Goal: Task Accomplishment & Management: Manage account settings

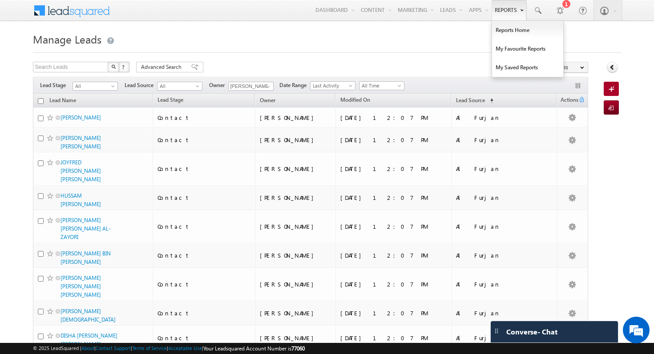
click at [502, 17] on link "Reports" at bounding box center [508, 10] width 35 height 20
click at [510, 35] on link "Reports Home" at bounding box center [527, 30] width 71 height 19
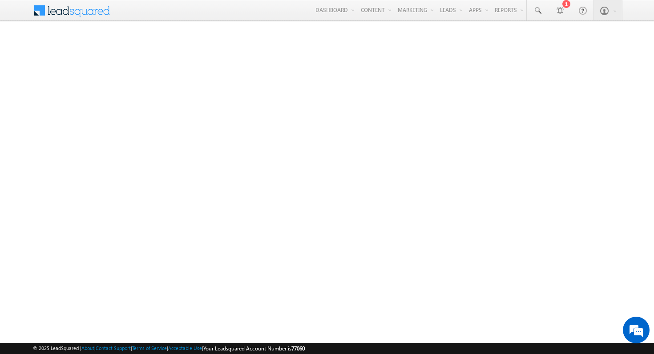
click at [74, 11] on span at bounding box center [77, 10] width 64 height 16
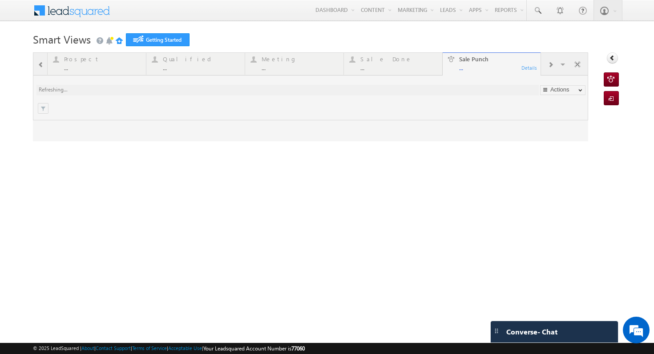
type input "Any Owner"
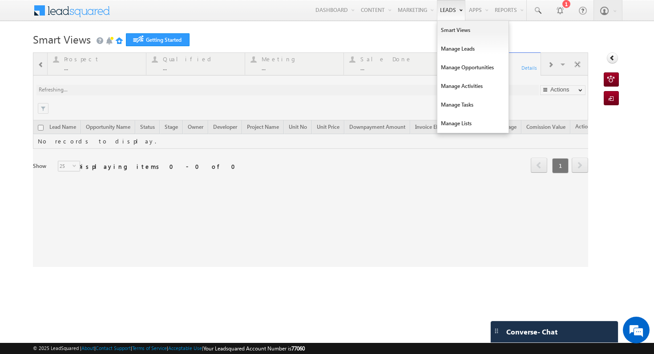
click at [437, 11] on link "Leads" at bounding box center [451, 10] width 28 height 20
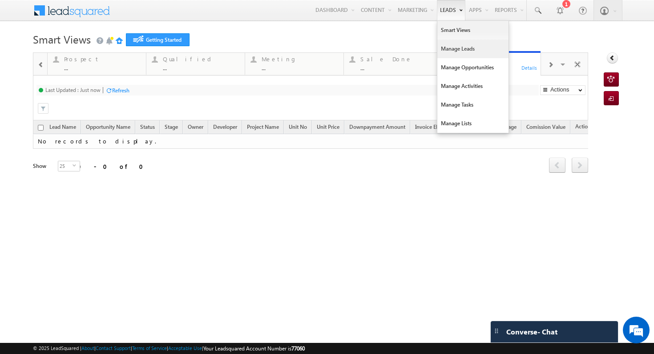
click at [458, 46] on link "Manage Leads" at bounding box center [472, 49] width 71 height 19
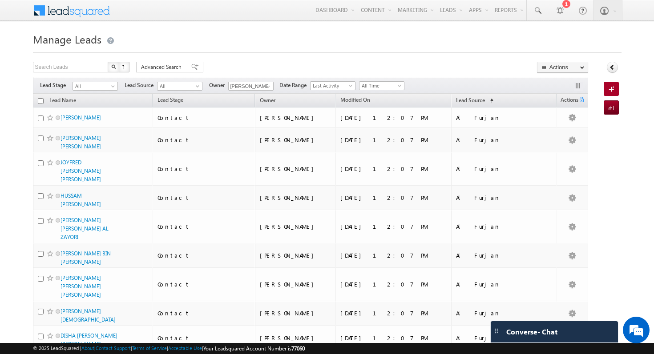
click at [41, 102] on input "checkbox" at bounding box center [41, 101] width 6 height 6
checkbox input "true"
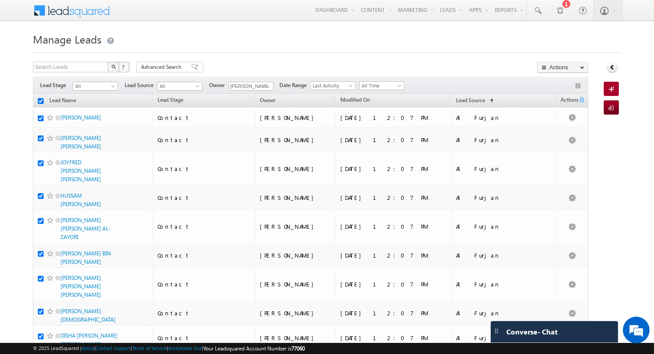
checkbox input "true"
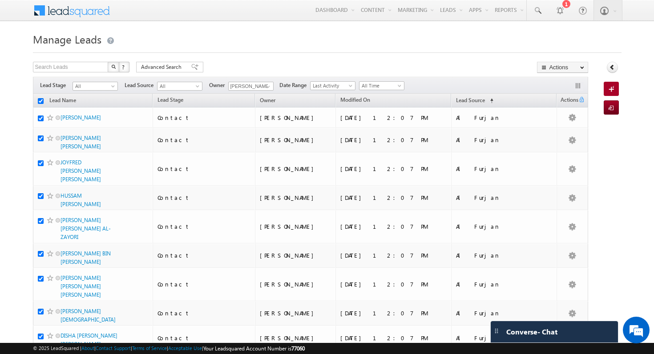
checkbox input "true"
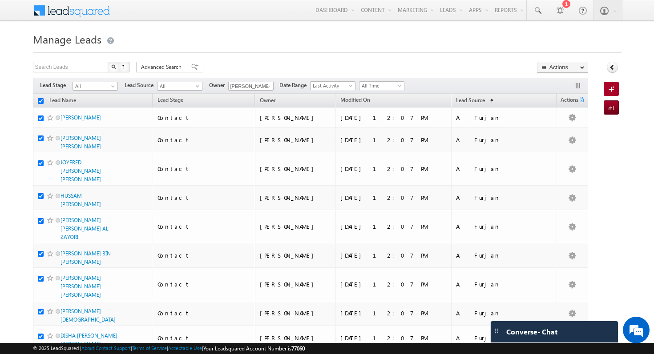
checkbox input "true"
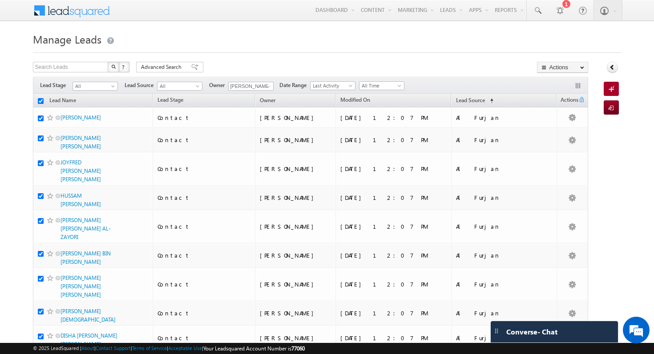
checkbox input "true"
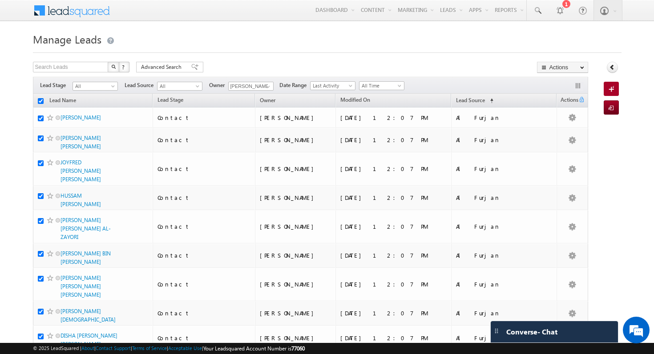
checkbox input "true"
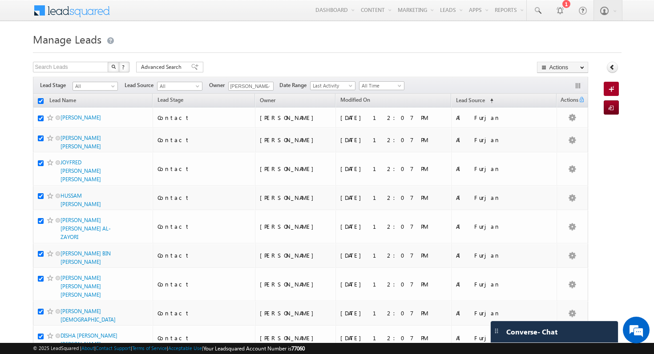
checkbox input "true"
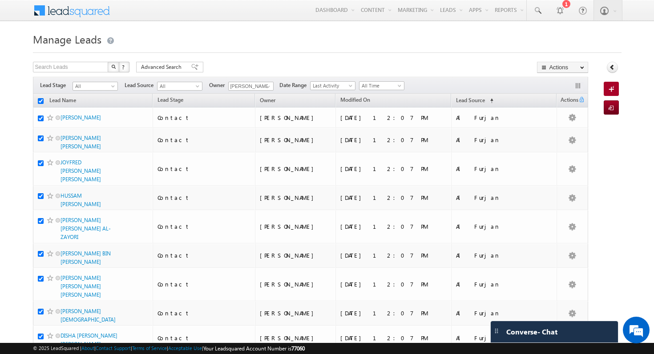
checkbox input "true"
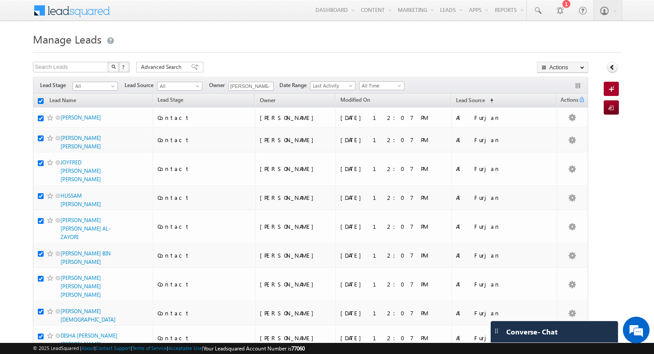
checkbox input "true"
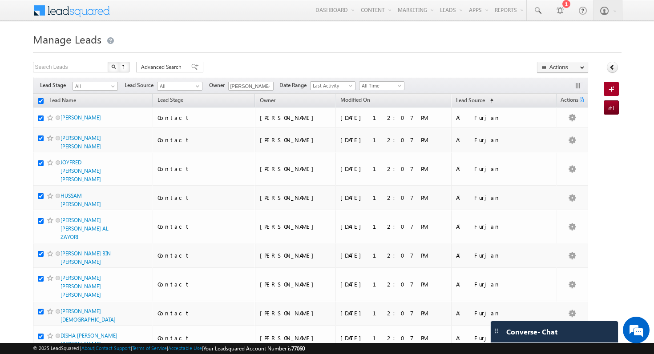
checkbox input "true"
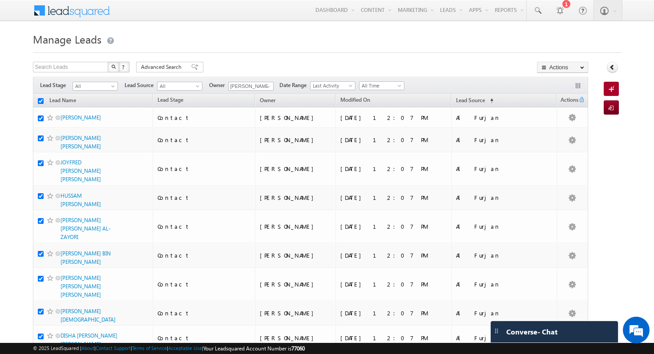
checkbox input "true"
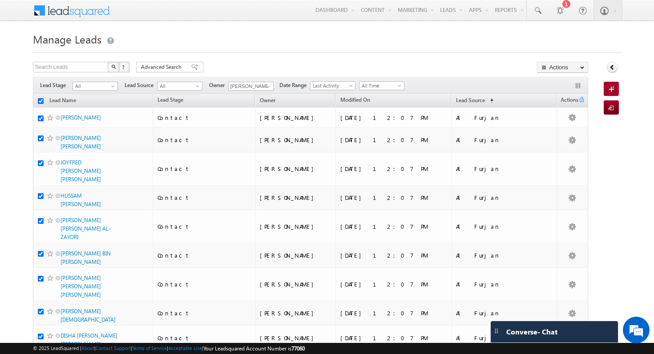
checkbox input "true"
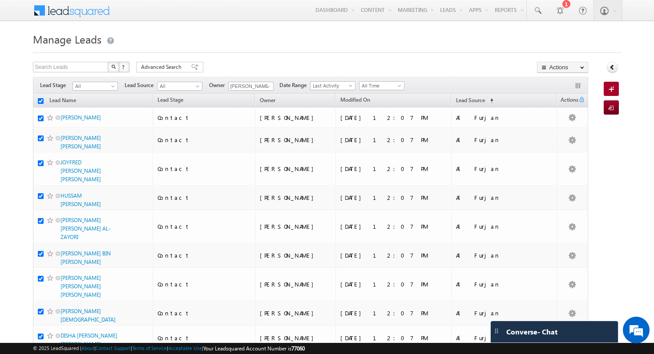
checkbox input "true"
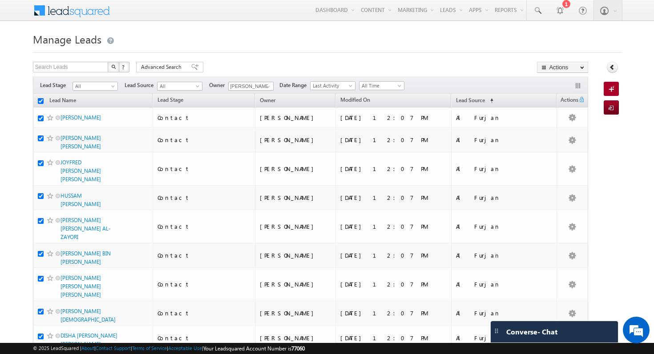
checkbox input "true"
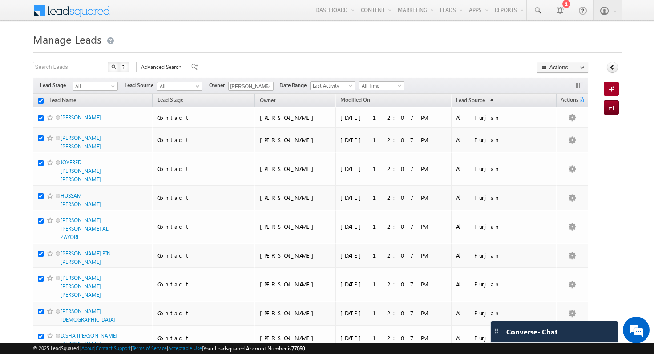
checkbox input "true"
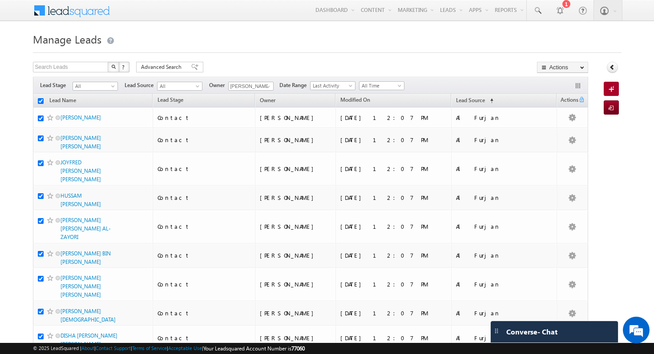
checkbox input "true"
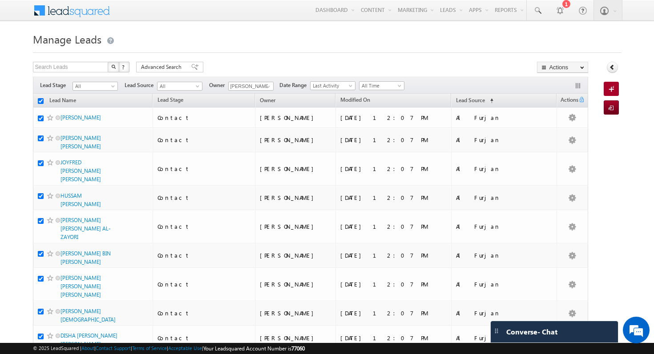
checkbox input "true"
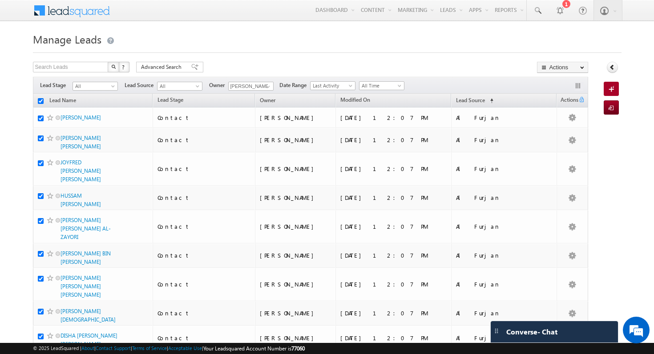
checkbox input "true"
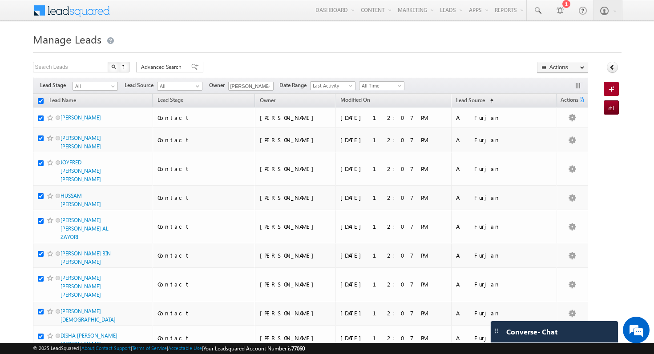
checkbox input "true"
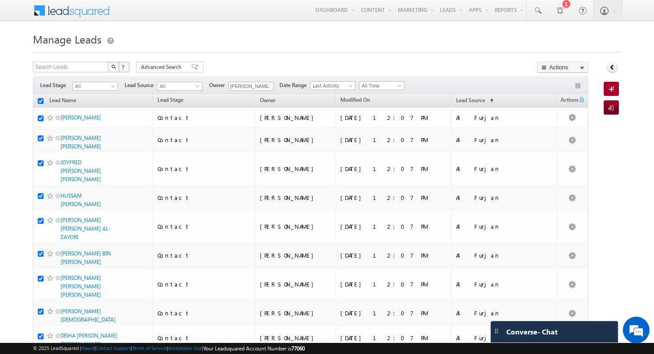
checkbox input "true"
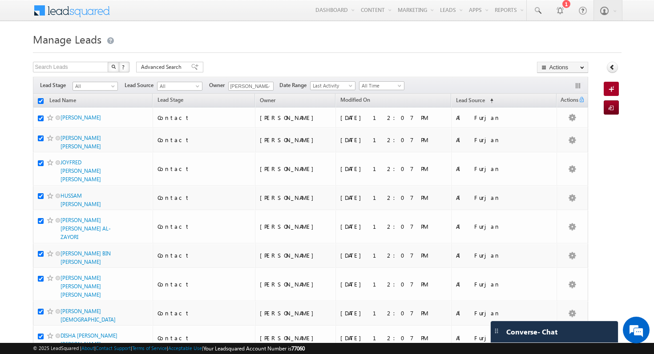
checkbox input "true"
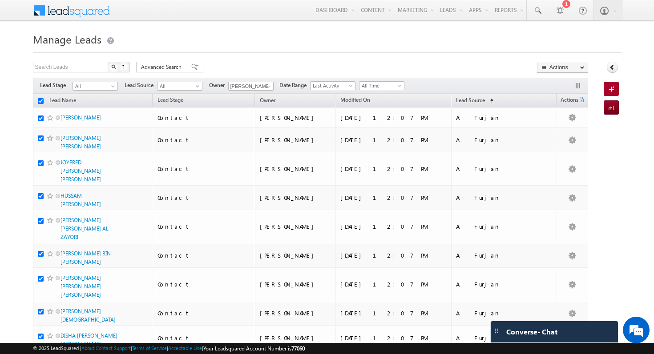
checkbox input "true"
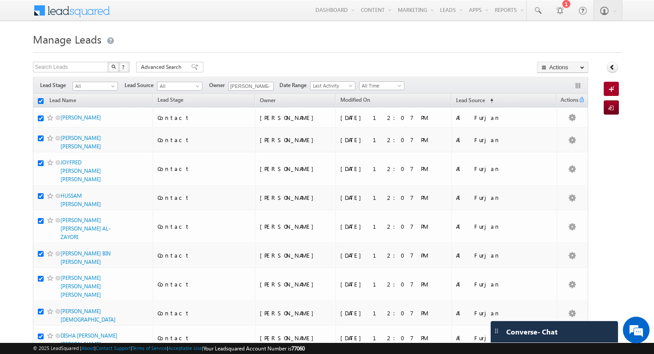
checkbox input "true"
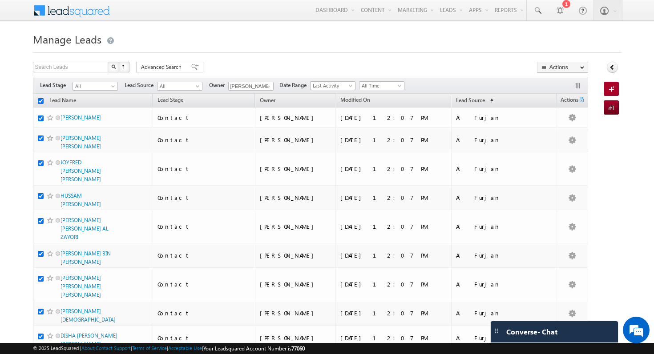
checkbox input "true"
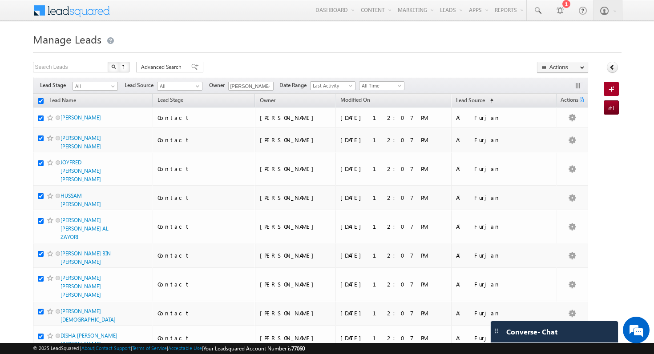
checkbox input "true"
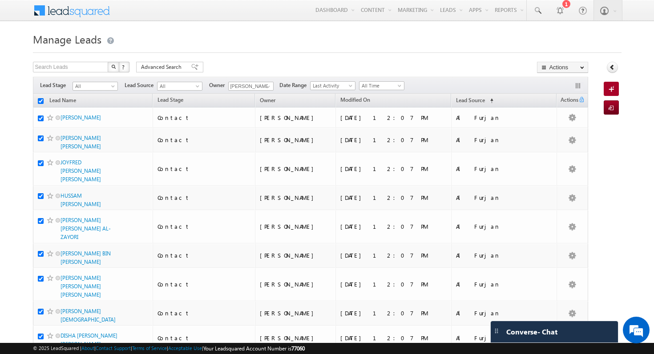
checkbox input "true"
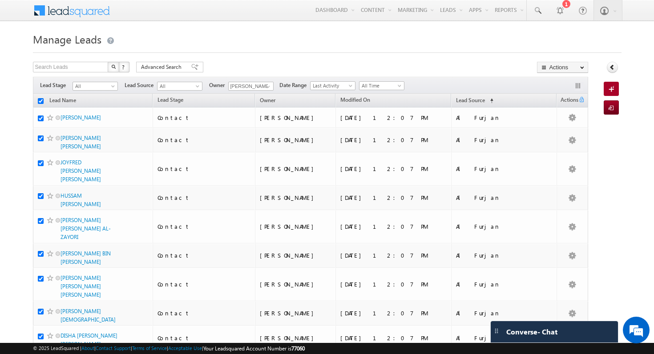
checkbox input "true"
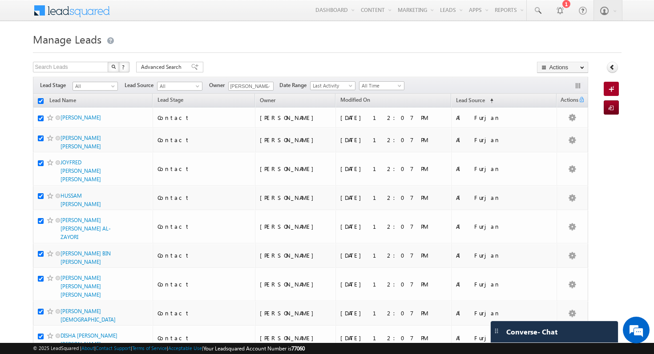
checkbox input "true"
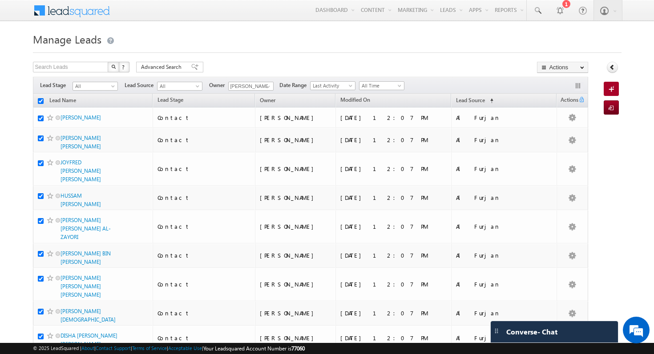
checkbox input "true"
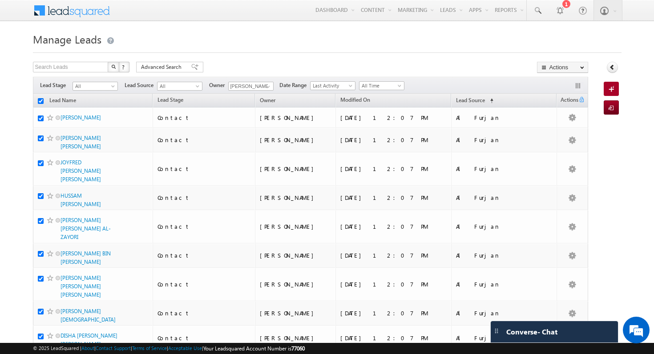
checkbox input "true"
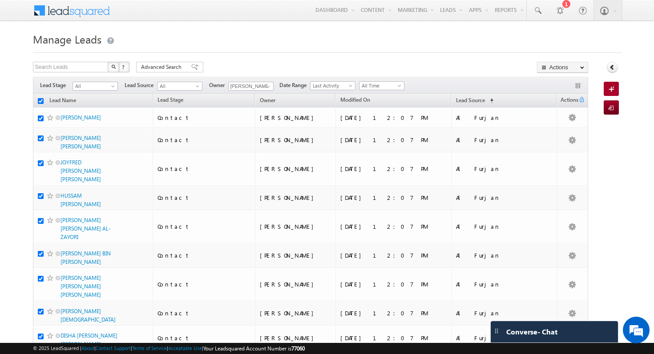
checkbox input "true"
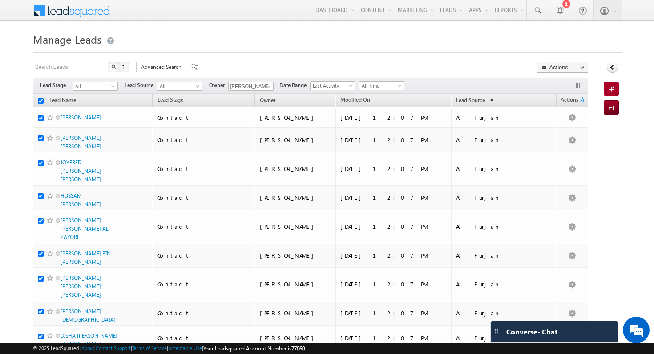
checkbox input "true"
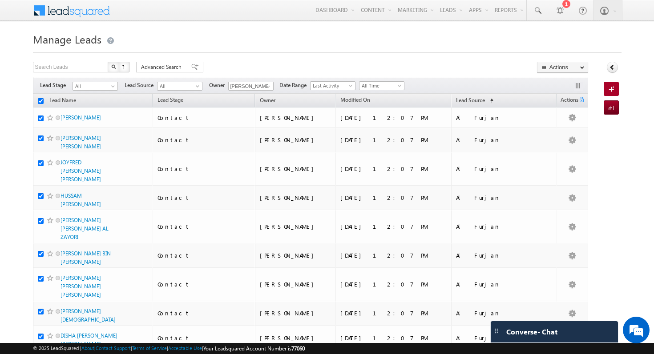
checkbox input "true"
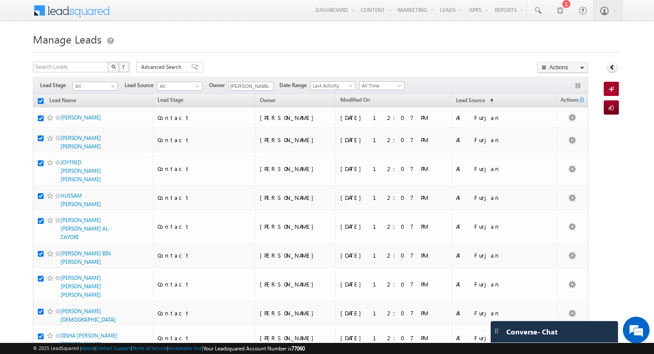
checkbox input "true"
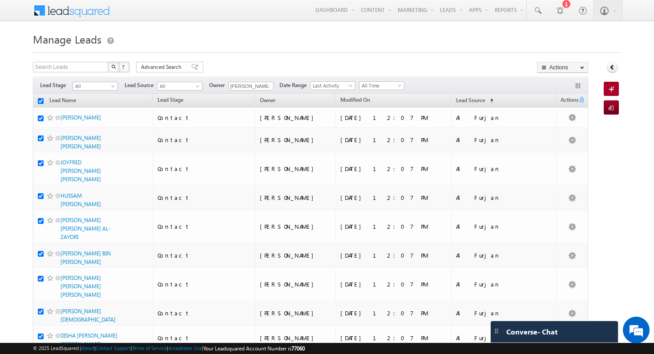
checkbox input "true"
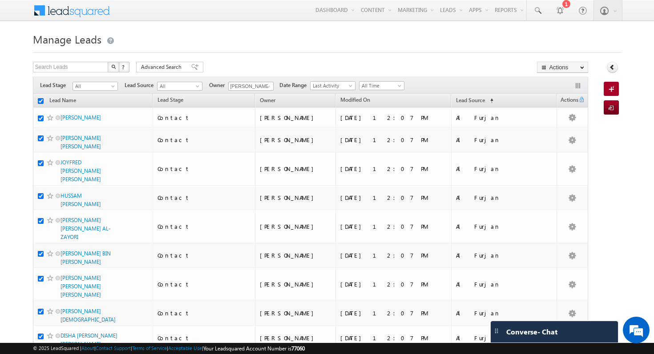
checkbox input "true"
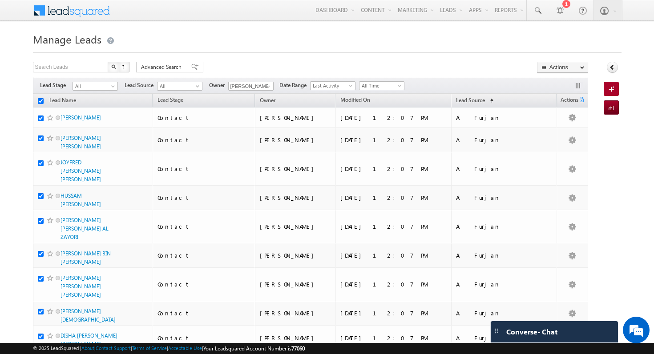
checkbox input "true"
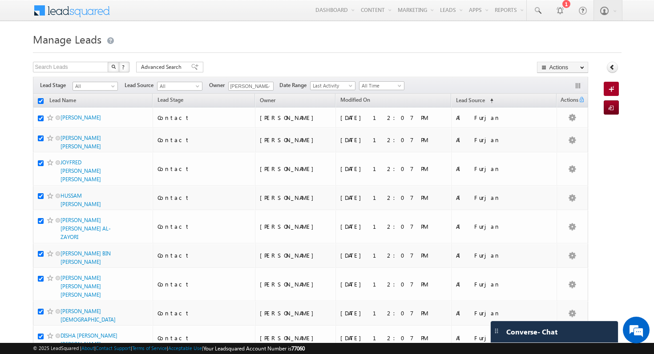
checkbox input "true"
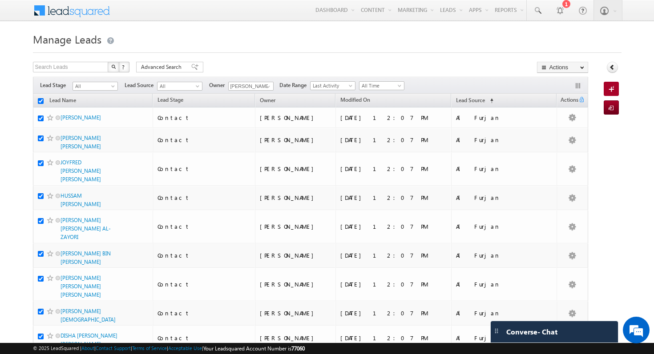
checkbox input "true"
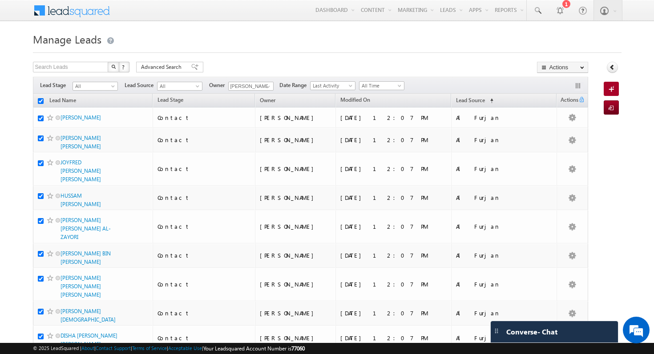
checkbox input "true"
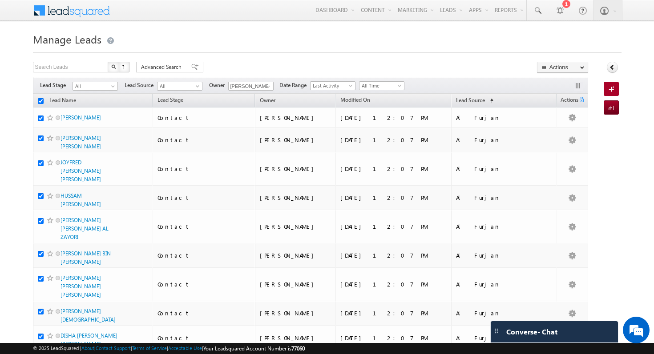
checkbox input "true"
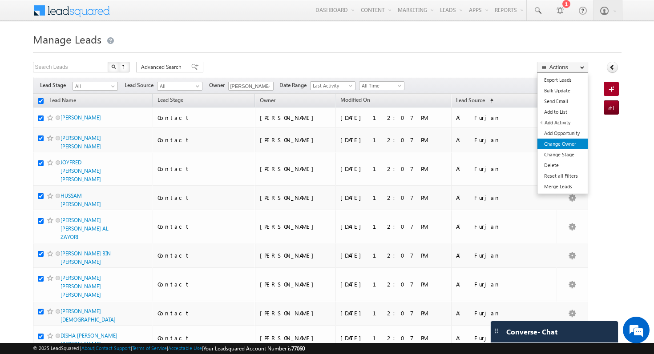
click at [575, 147] on link "Change Owner" at bounding box center [562, 144] width 50 height 11
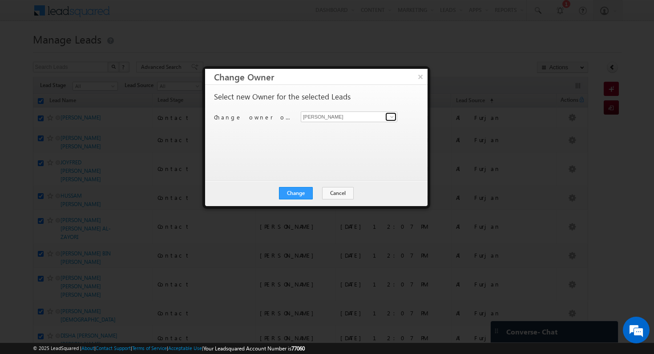
click at [393, 117] on span at bounding box center [391, 116] width 7 height 7
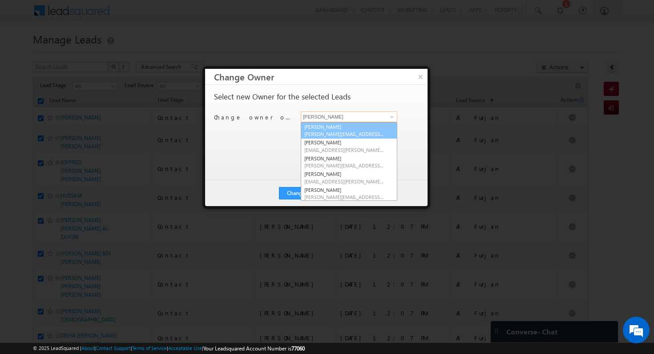
click at [381, 133] on span "[PERSON_NAME][EMAIL_ADDRESS][DOMAIN_NAME]" at bounding box center [344, 134] width 80 height 7
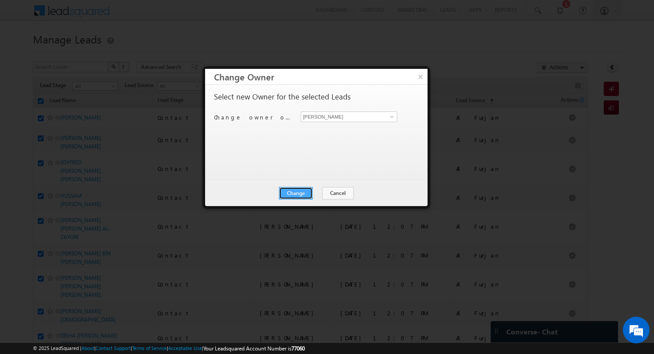
click at [305, 194] on button "Change" at bounding box center [296, 193] width 34 height 12
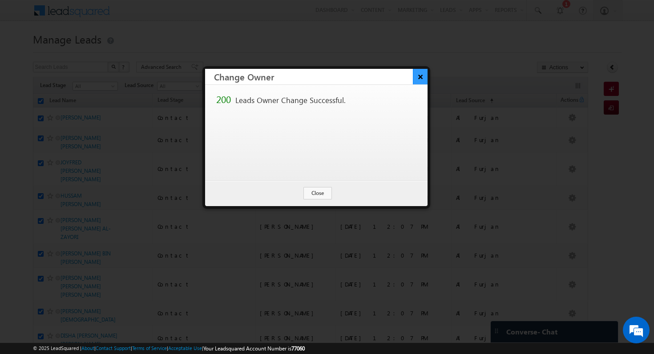
click at [418, 78] on button "×" at bounding box center [420, 77] width 15 height 16
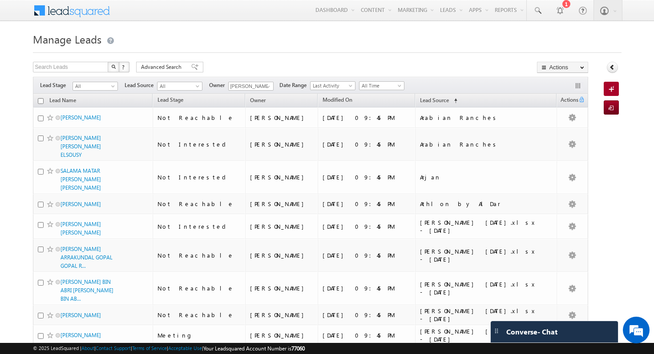
click at [37, 97] on th "Lead Name" at bounding box center [93, 101] width 120 height 14
click at [40, 101] on input "checkbox" at bounding box center [41, 101] width 6 height 6
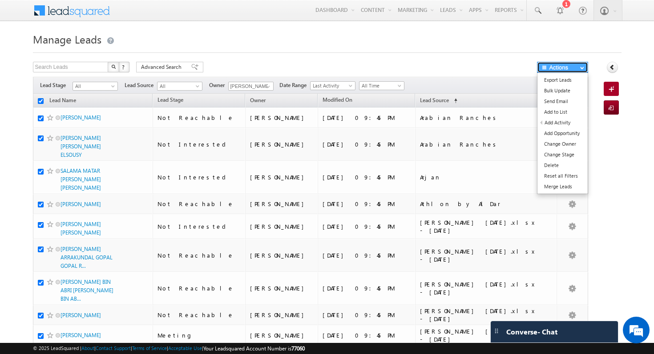
click at [572, 70] on button "Actions" at bounding box center [562, 67] width 51 height 11
click at [568, 148] on link "Change Owner" at bounding box center [562, 144] width 50 height 11
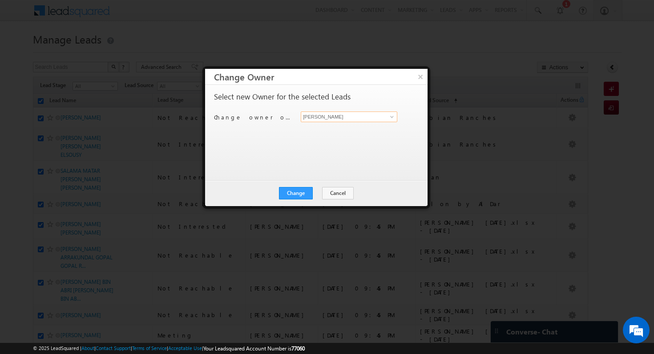
click at [367, 116] on input "[PERSON_NAME]" at bounding box center [349, 117] width 97 height 11
click at [391, 115] on span at bounding box center [391, 116] width 7 height 7
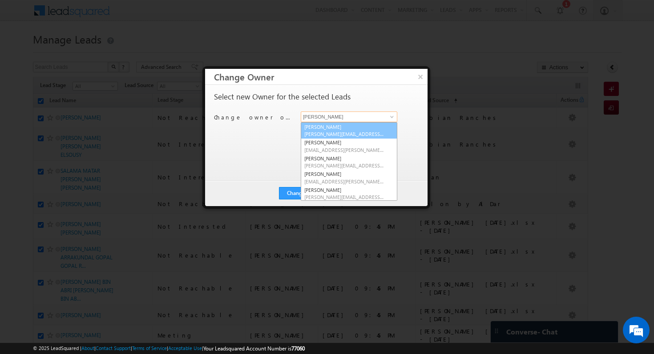
click at [374, 130] on link "[PERSON_NAME] [PERSON_NAME][EMAIL_ADDRESS][DOMAIN_NAME]" at bounding box center [349, 130] width 97 height 17
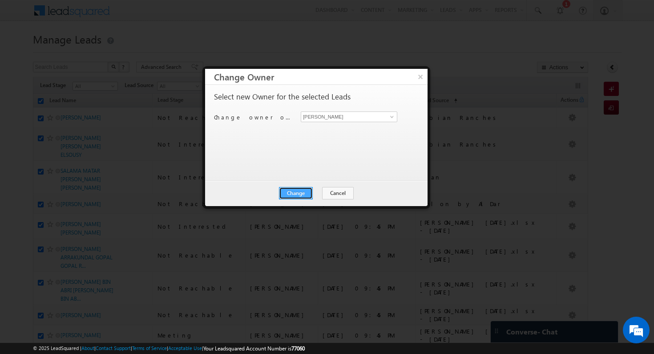
click at [304, 194] on button "Change" at bounding box center [296, 193] width 34 height 12
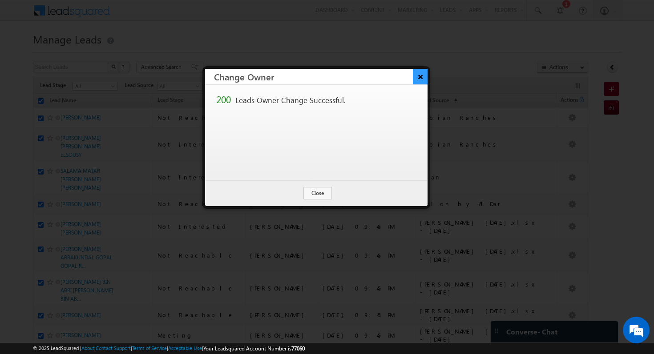
click at [421, 81] on button "×" at bounding box center [420, 77] width 15 height 16
